Goal: Task Accomplishment & Management: Manage account settings

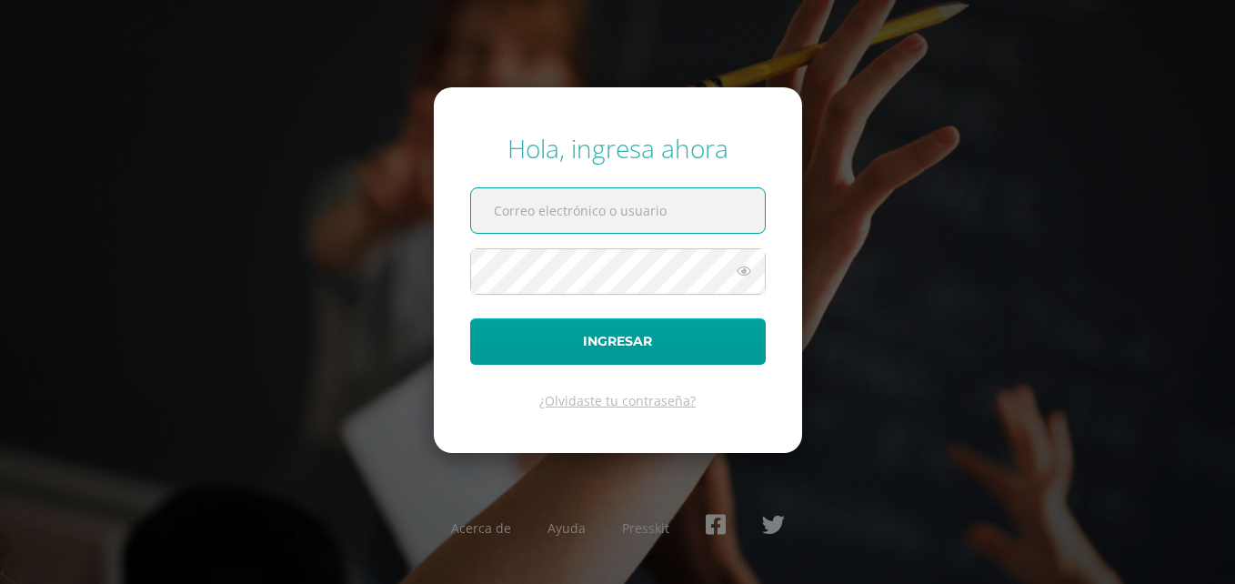
click at [560, 211] on input "text" at bounding box center [618, 210] width 294 height 45
type input "rita.aguilar@liceogutemala.com"
type input "+++++++++++++++++++++++.062592020"
drag, startPoint x: 746, startPoint y: 201, endPoint x: 436, endPoint y: 195, distance: 311.0
click at [436, 195] on form "Hola, ingresa ahora +++++++++++++++++++++++.062592020 Ingresar ¿Olvidaste tu co…" at bounding box center [618, 270] width 368 height 366
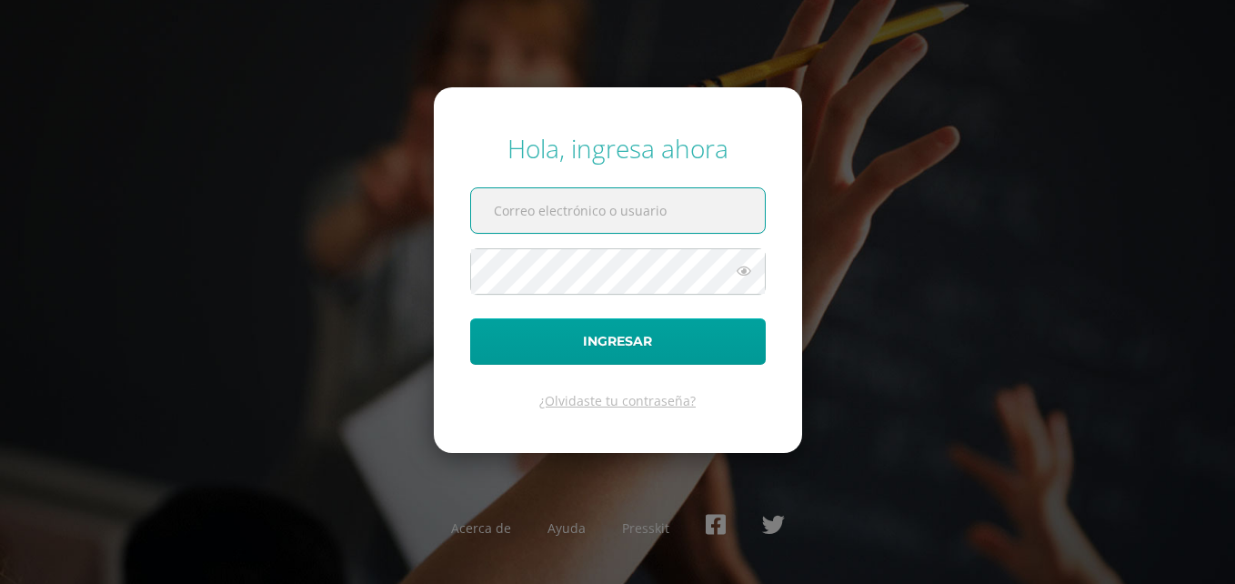
type input "r"
